Goal: Register for event/course

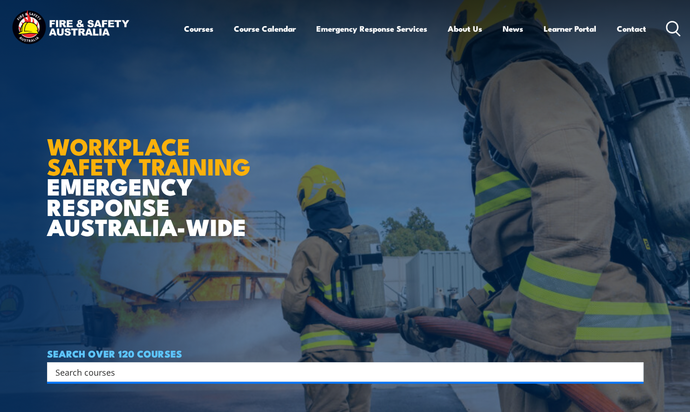
click at [147, 369] on input "Search input" at bounding box center [339, 372] width 568 height 14
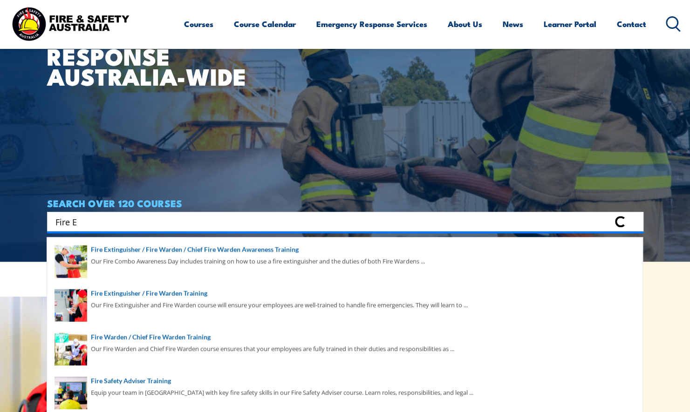
scroll to position [233, 0]
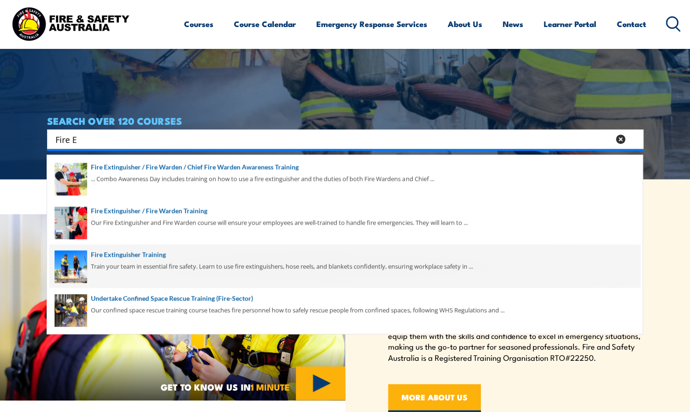
type input "Fire E"
click at [202, 265] on span at bounding box center [344, 267] width 591 height 44
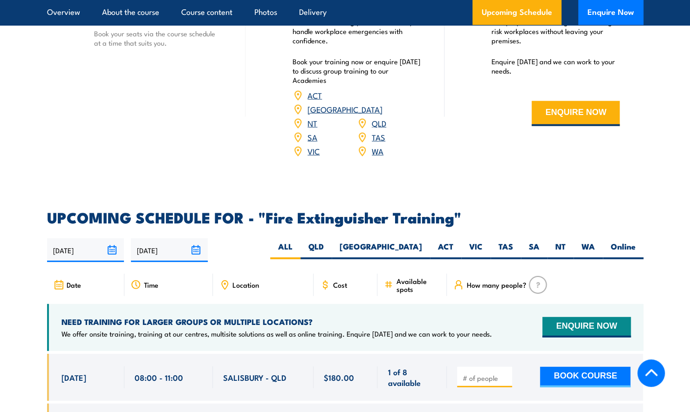
scroll to position [1445, 0]
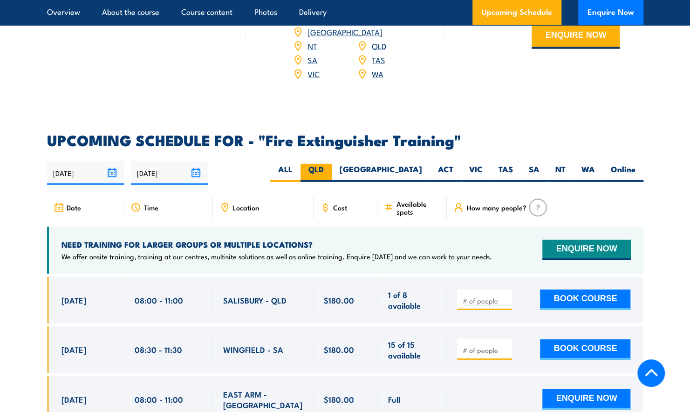
click at [332, 164] on label "QLD" at bounding box center [316, 173] width 31 height 18
click at [330, 164] on input "QLD" at bounding box center [327, 167] width 6 height 6
radio input "true"
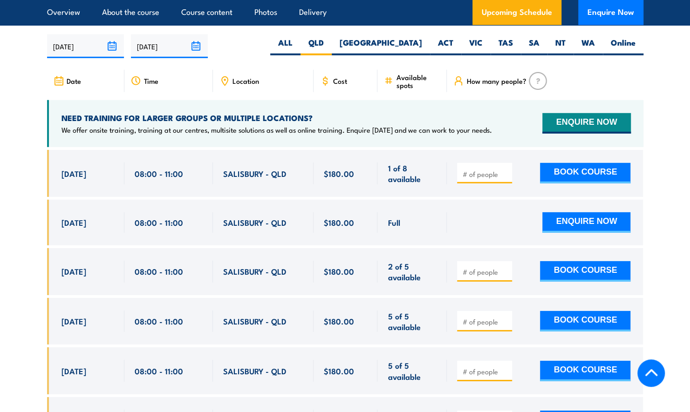
scroll to position [1517, 0]
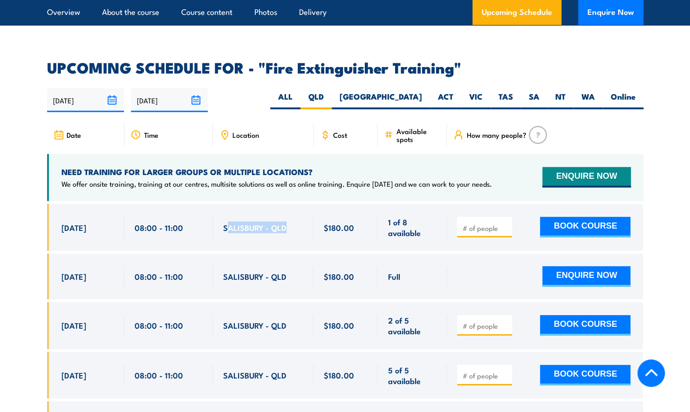
drag, startPoint x: 226, startPoint y: 215, endPoint x: 292, endPoint y: 215, distance: 66.2
click at [292, 217] on div "SALISBURY - QLD" at bounding box center [263, 228] width 80 height 22
